Goal: Task Accomplishment & Management: Manage account settings

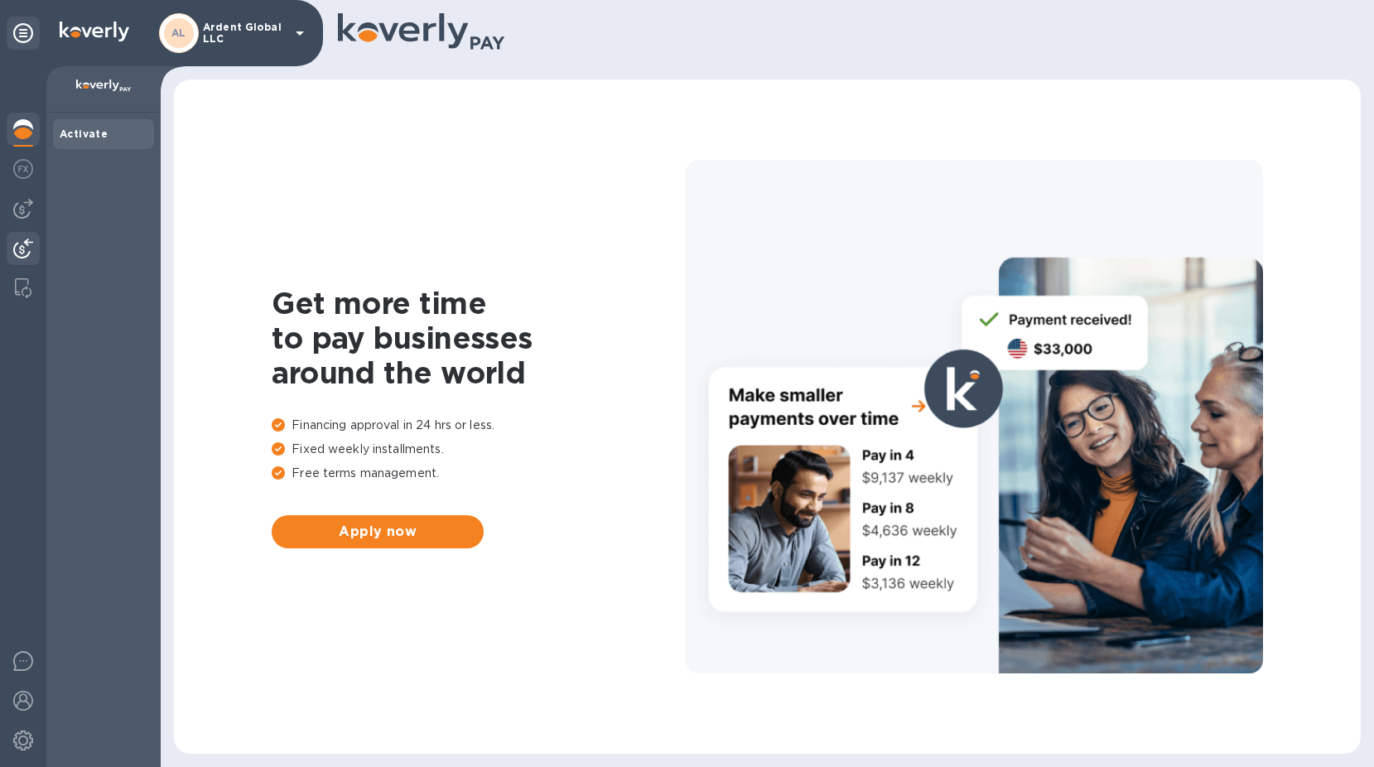
click at [21, 242] on img at bounding box center [23, 248] width 20 height 20
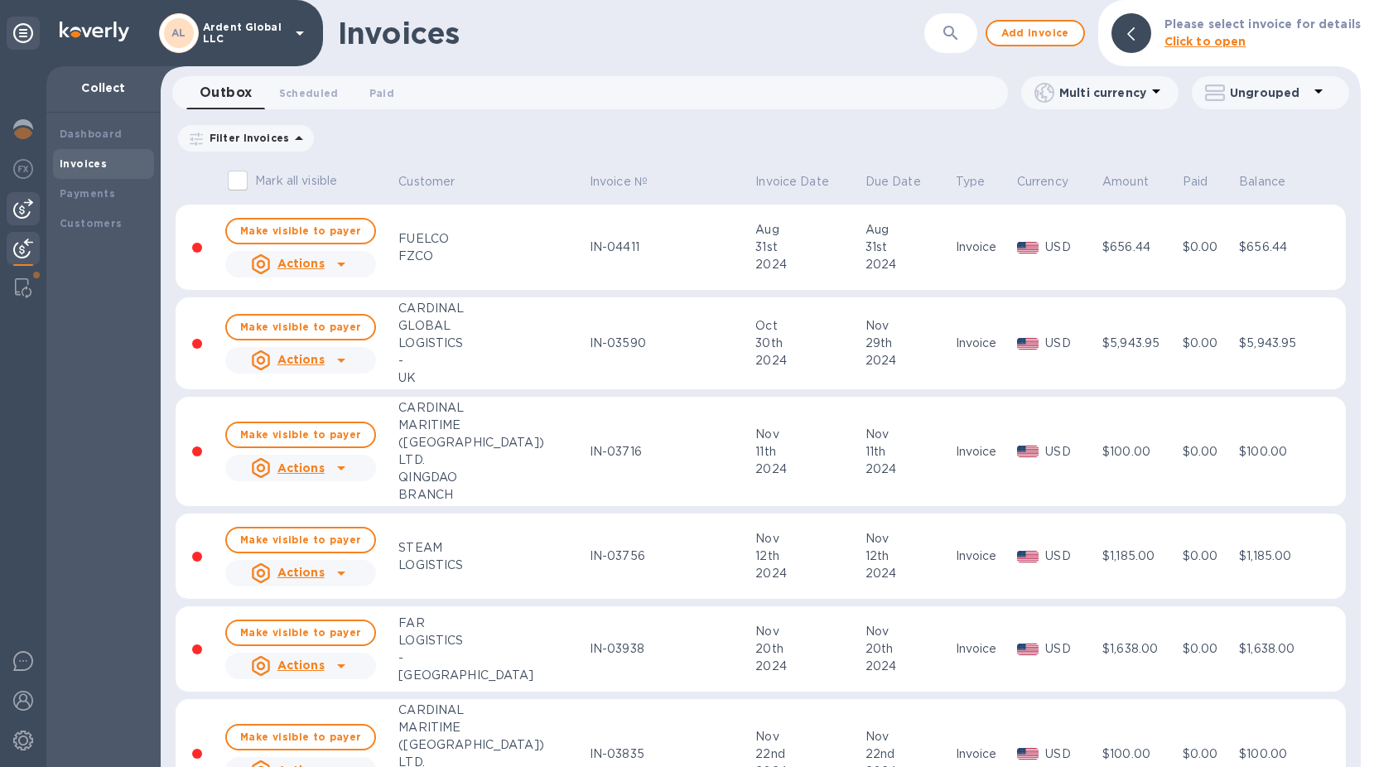
click at [16, 216] on img at bounding box center [23, 209] width 20 height 20
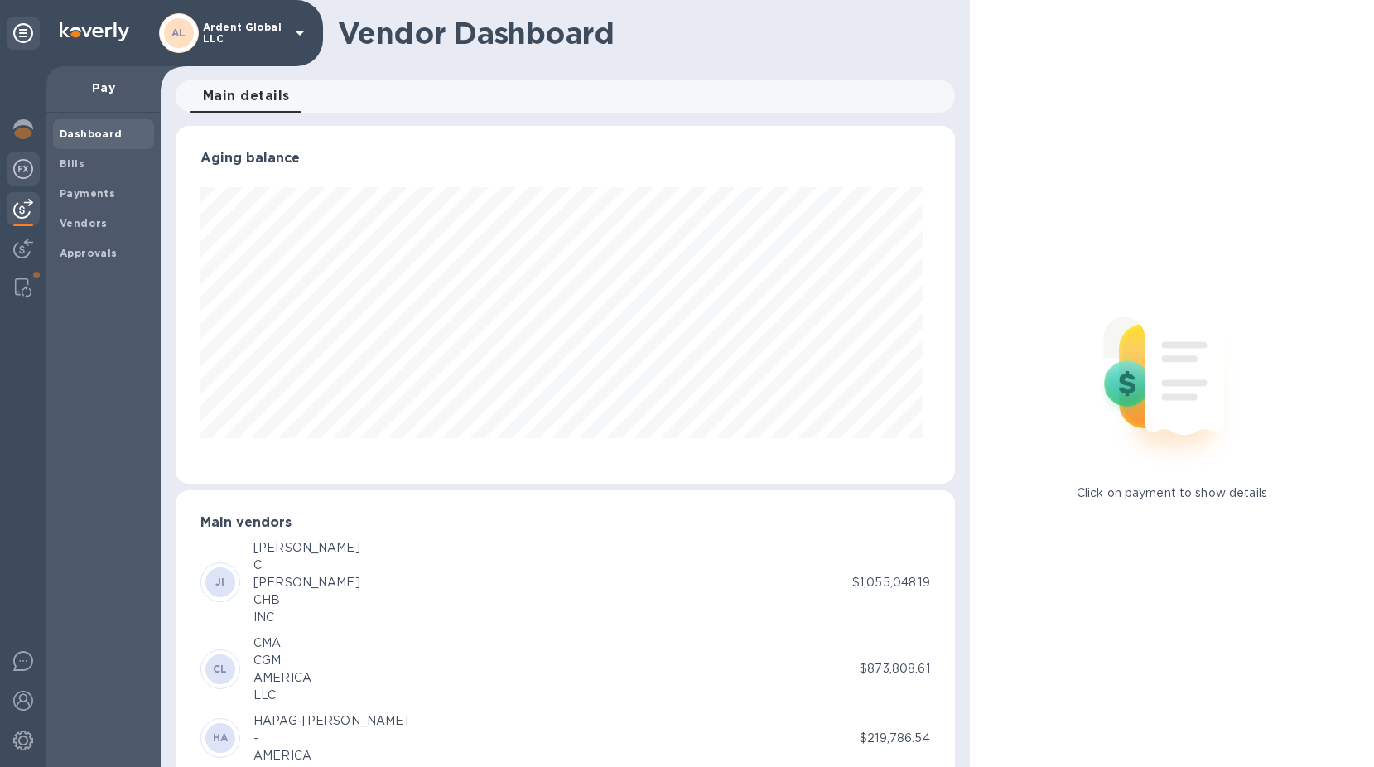
scroll to position [358, 772]
click at [94, 195] on b "Payments" at bounding box center [87, 193] width 55 height 12
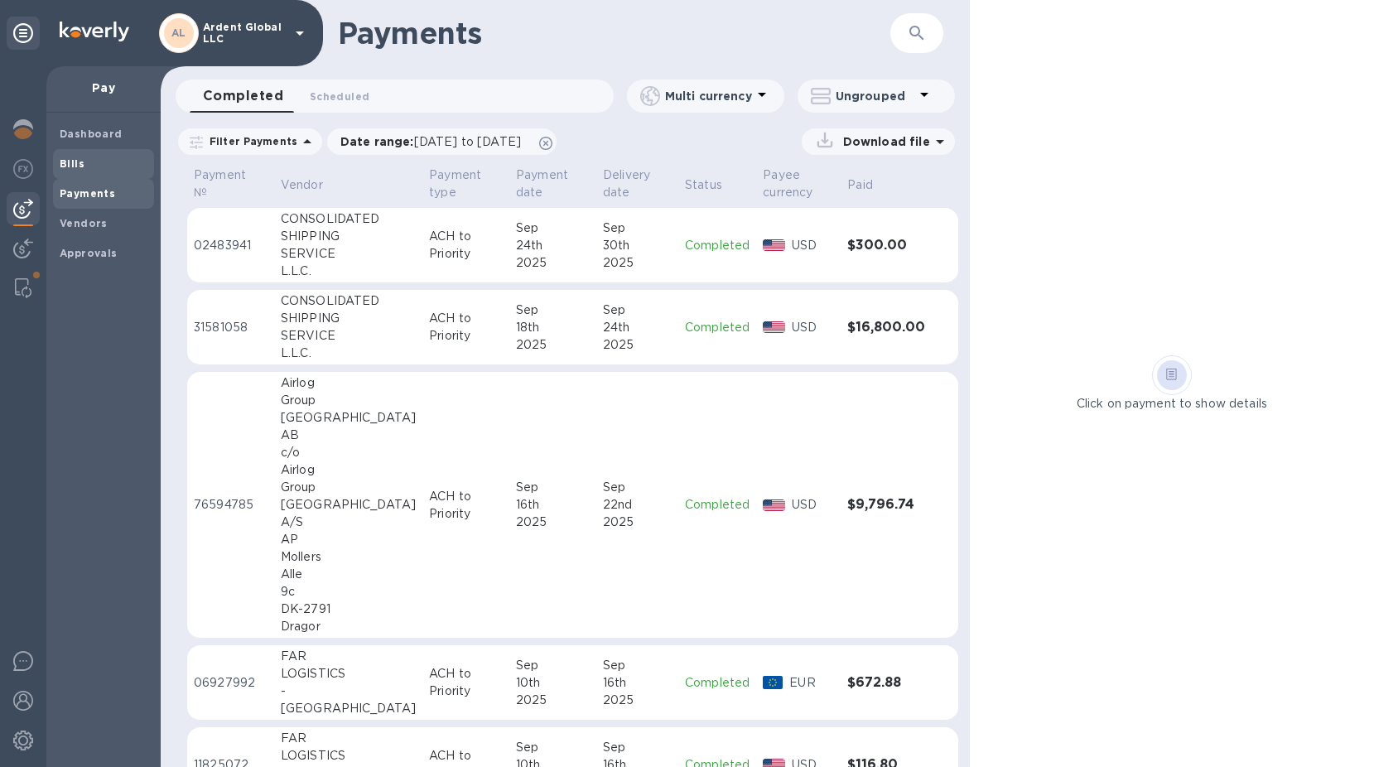
click at [101, 172] on div "Bills" at bounding box center [103, 164] width 101 height 30
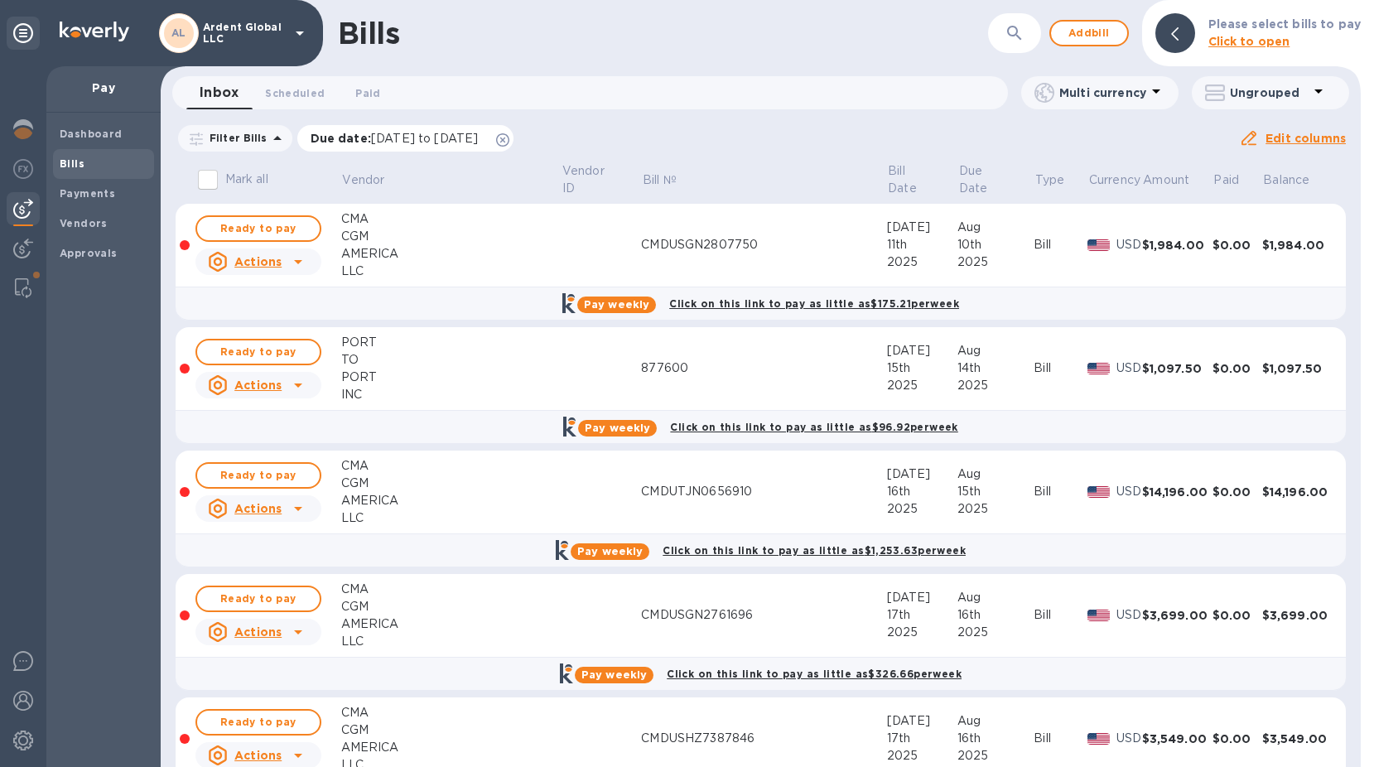
click at [509, 142] on icon at bounding box center [502, 139] width 13 height 13
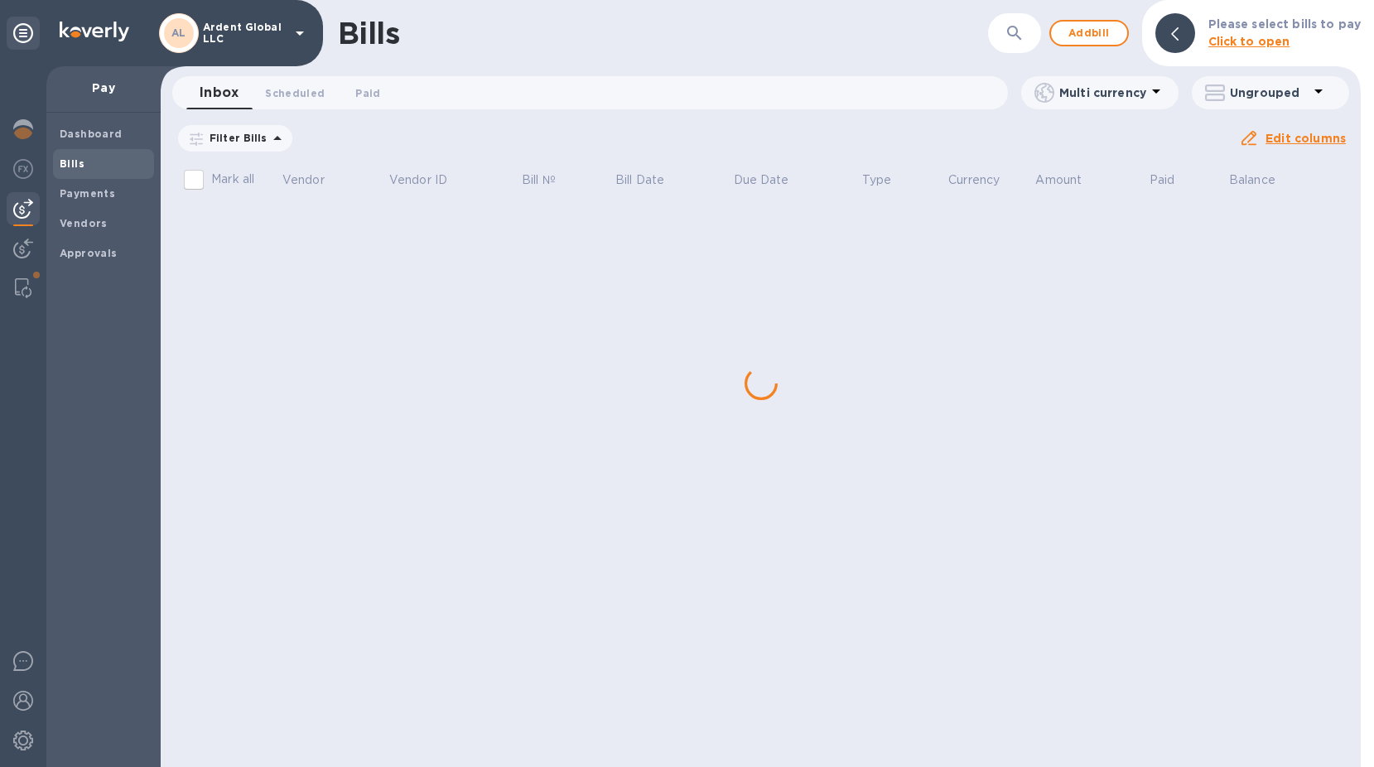
click at [1014, 40] on icon "button" at bounding box center [1014, 33] width 20 height 20
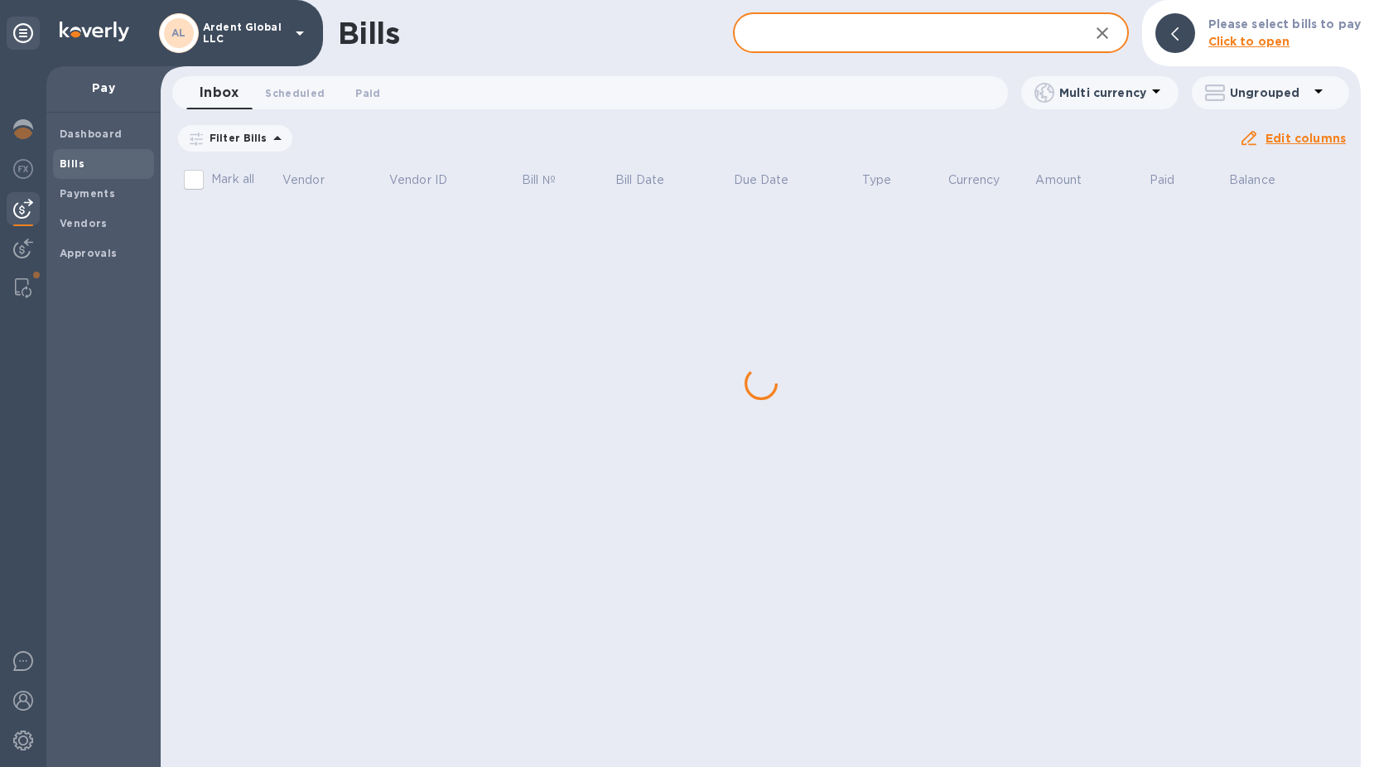
paste input "I0976205"
type input "I0976205"
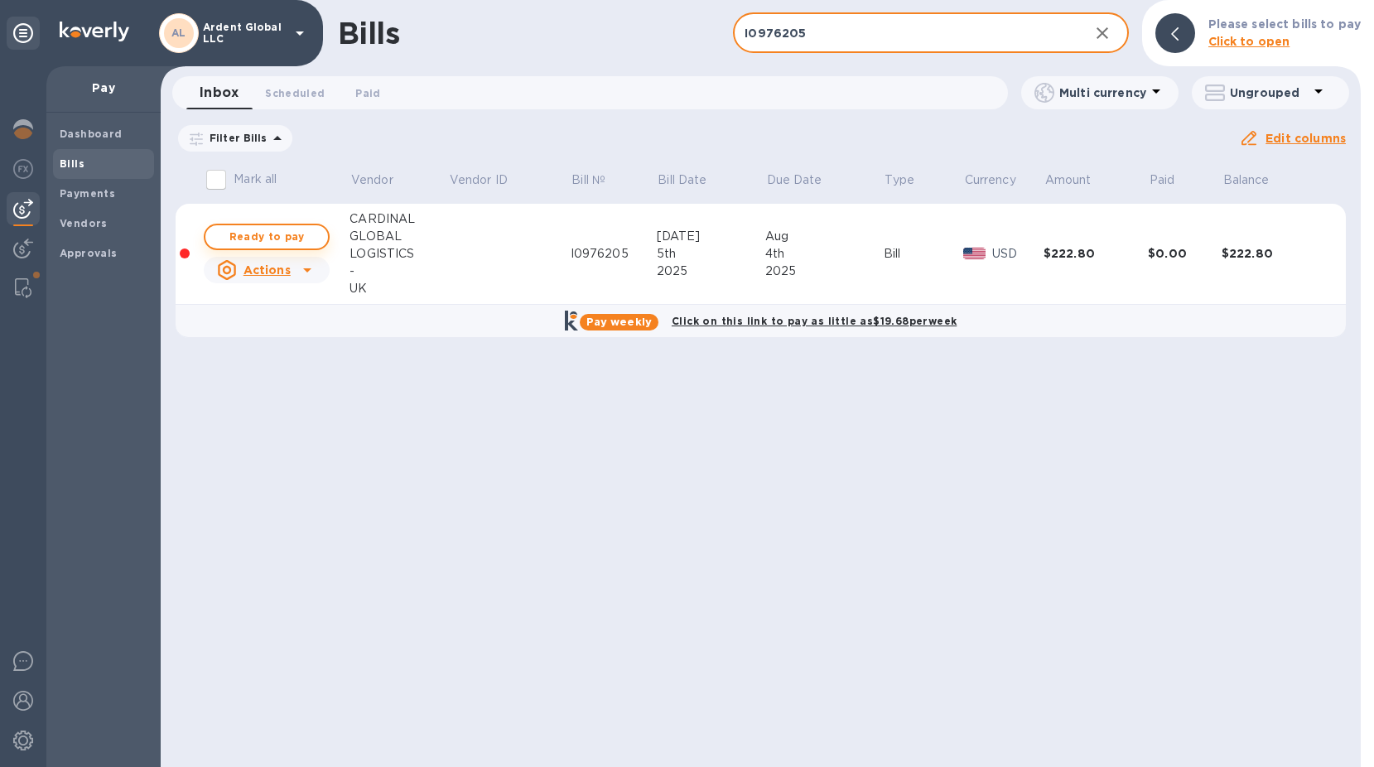
click at [269, 234] on span "Ready to pay" at bounding box center [267, 237] width 96 height 20
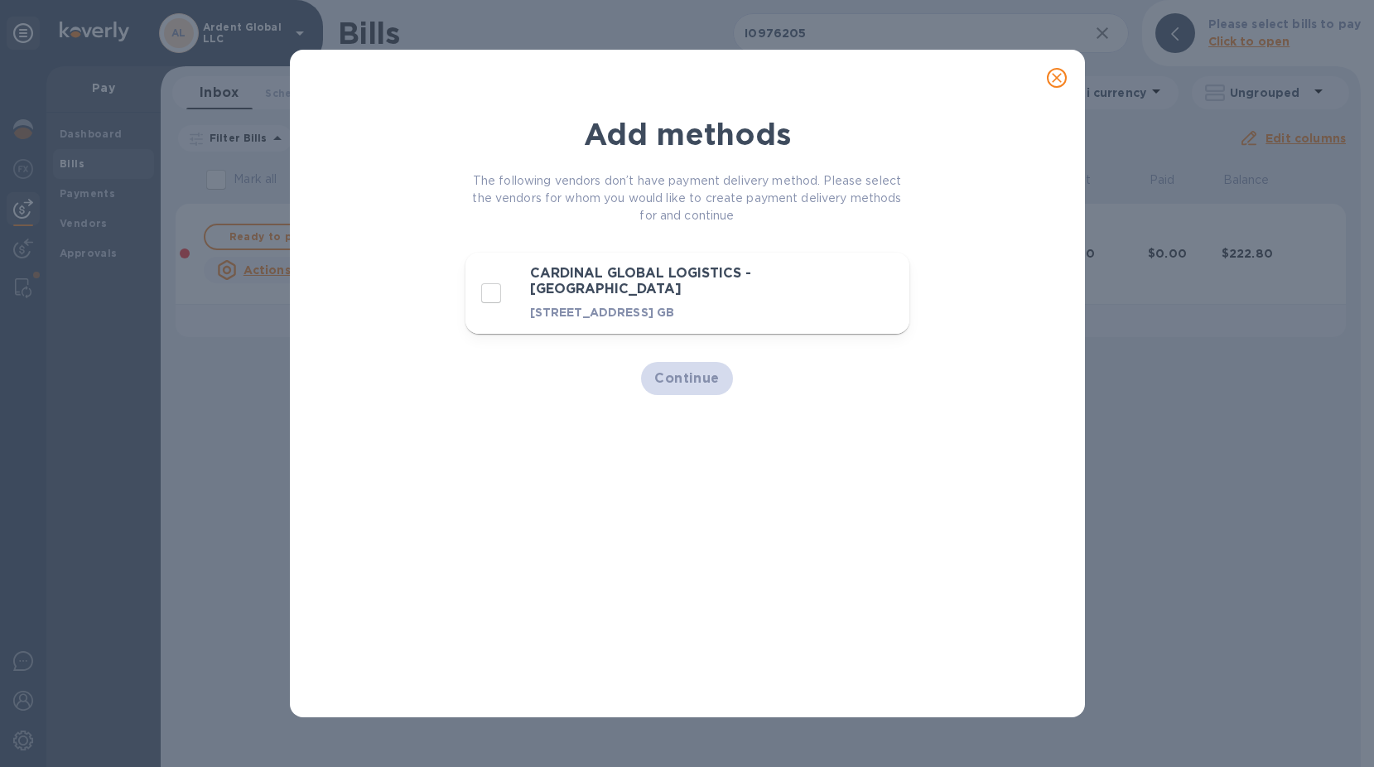
click at [662, 314] on p "[STREET_ADDRESS] GB" at bounding box center [660, 312] width 260 height 17
checkbox input "true"
click at [702, 388] on span "Continue" at bounding box center [686, 378] width 65 height 20
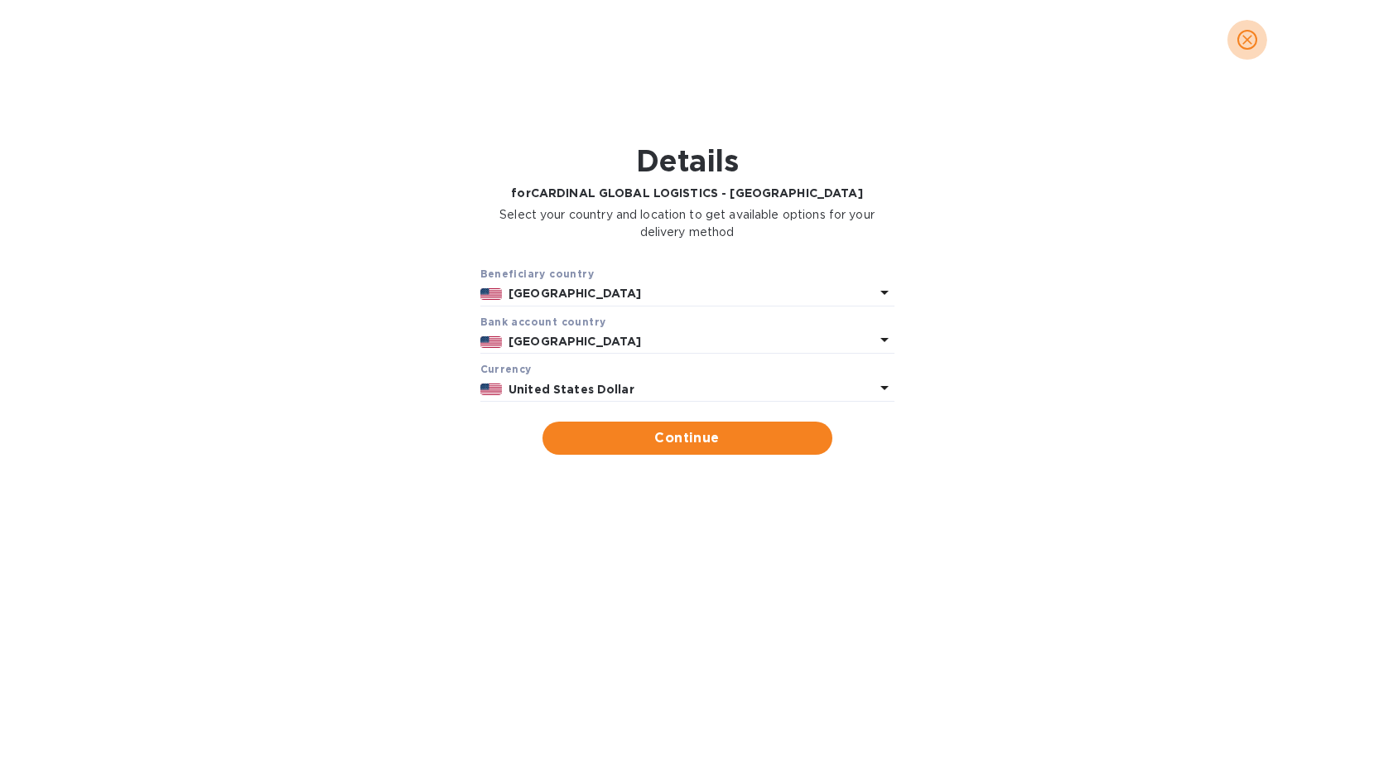
click at [1244, 39] on icon "close" at bounding box center [1247, 39] width 17 height 17
